Goal: Find contact information: Find contact information

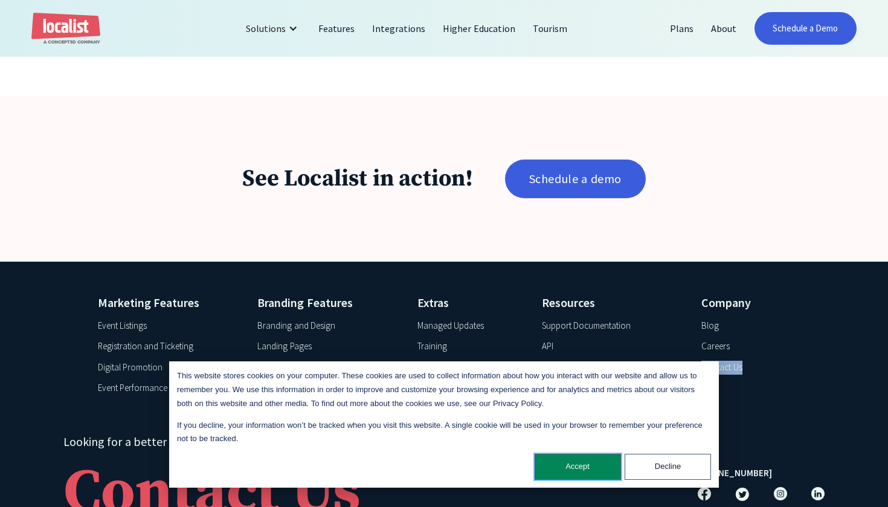
click at [602, 463] on button "Accept" at bounding box center [578, 467] width 86 height 26
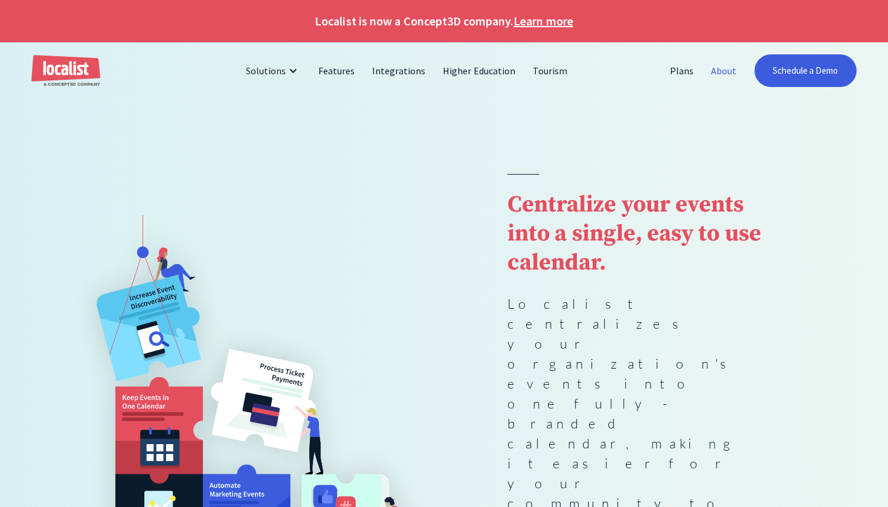
click at [734, 71] on link "About" at bounding box center [723, 70] width 43 height 29
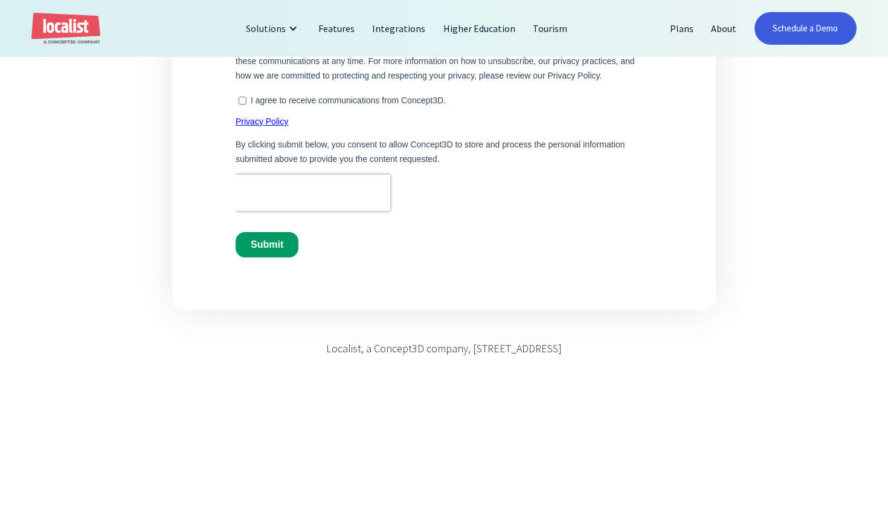
scroll to position [681, 0]
drag, startPoint x: 618, startPoint y: 349, endPoint x: 255, endPoint y: 343, distance: 363.0
click at [255, 343] on div "Localist, a Concept3D company, 1800 Wazee Street, Suite 300, Denver, CO 80202" at bounding box center [443, 359] width 507 height 40
copy div "Localist, a Concept3D company, 1800 Wazee Street, Suite 300, Denver, CO 80202"
click at [535, 343] on div "Localist, a Concept3D company, 1800 Wazee Street, Suite 300, Denver, CO 80202" at bounding box center [444, 347] width 236 height 16
